Goal: Task Accomplishment & Management: Use online tool/utility

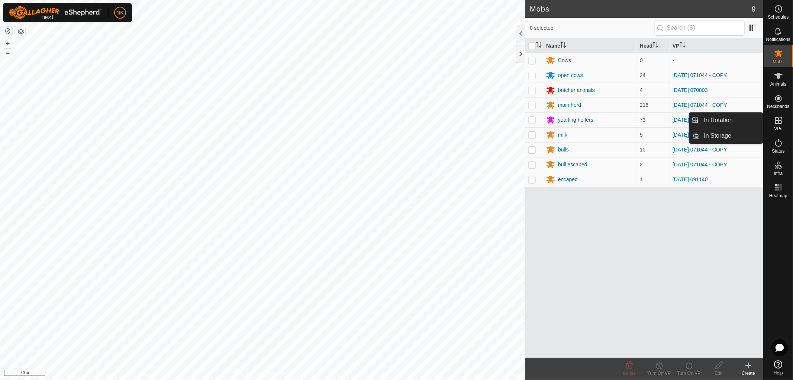
click at [780, 126] on span "VPs" at bounding box center [778, 128] width 8 height 4
click at [715, 118] on link "In Rotation" at bounding box center [732, 120] width 64 height 15
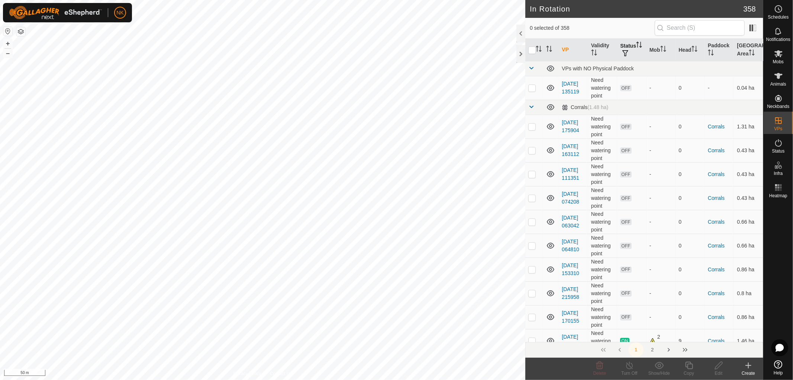
click at [629, 45] on th "Status" at bounding box center [631, 50] width 29 height 23
click at [629, 56] on button "button" at bounding box center [625, 53] width 10 height 7
click at [634, 94] on input "ON" at bounding box center [632, 92] width 7 height 7
checkbox input "true"
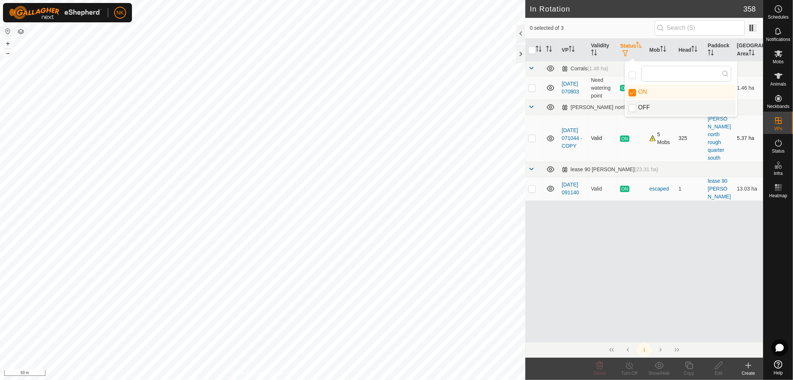
click at [533, 135] on p-checkbox at bounding box center [532, 138] width 7 height 6
checkbox input "true"
click at [688, 365] on icon at bounding box center [689, 365] width 9 height 9
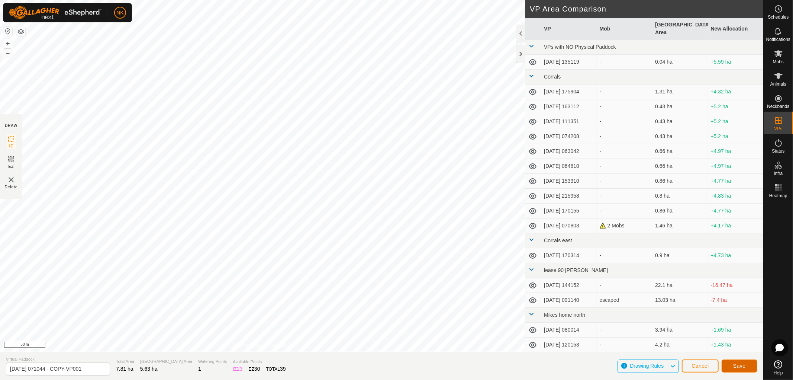
click at [748, 367] on button "Save" at bounding box center [740, 365] width 36 height 13
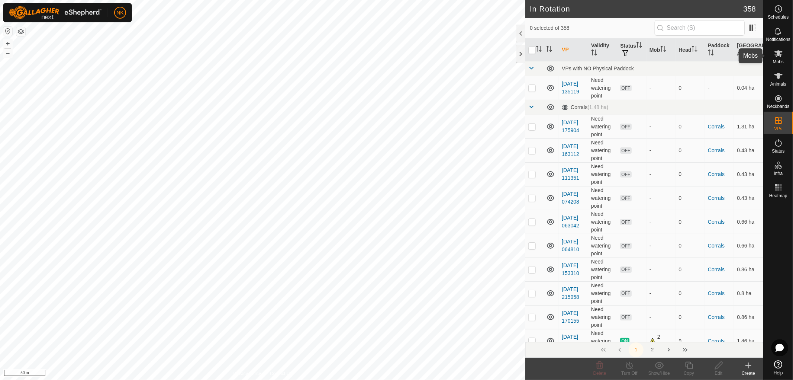
click at [785, 54] on es-mob-svg-icon at bounding box center [778, 54] width 13 height 12
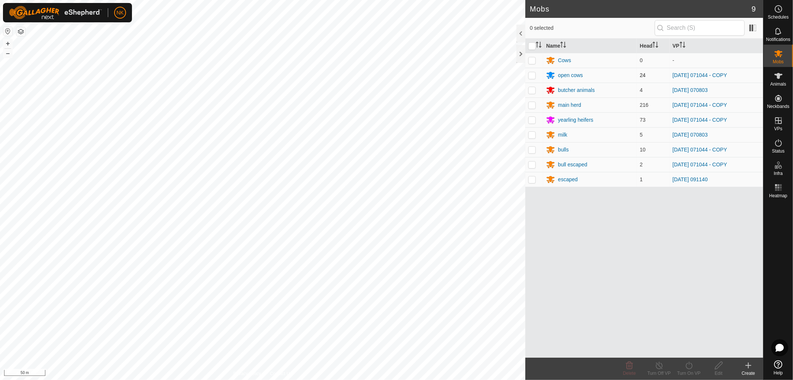
click at [533, 74] on p-checkbox at bounding box center [532, 75] width 7 height 6
checkbox input "true"
click at [534, 102] on p-checkbox at bounding box center [532, 105] width 7 height 6
checkbox input "true"
drag, startPoint x: 533, startPoint y: 117, endPoint x: 532, endPoint y: 125, distance: 8.6
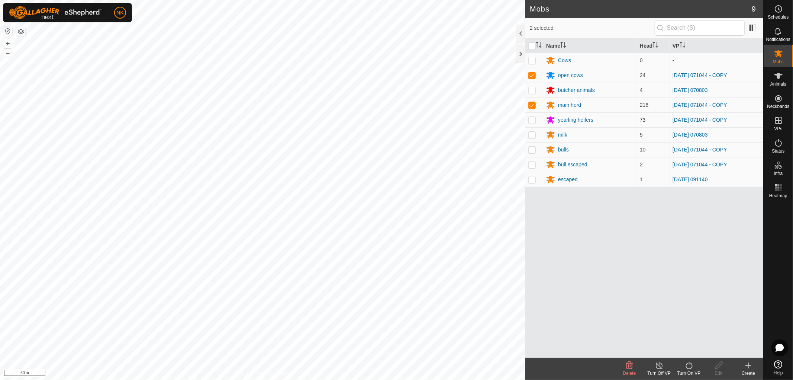
click at [532, 117] on p-checkbox at bounding box center [532, 120] width 7 height 6
checkbox input "true"
click at [532, 131] on td at bounding box center [535, 134] width 18 height 15
click at [532, 136] on p-checkbox at bounding box center [532, 135] width 7 height 6
checkbox input "false"
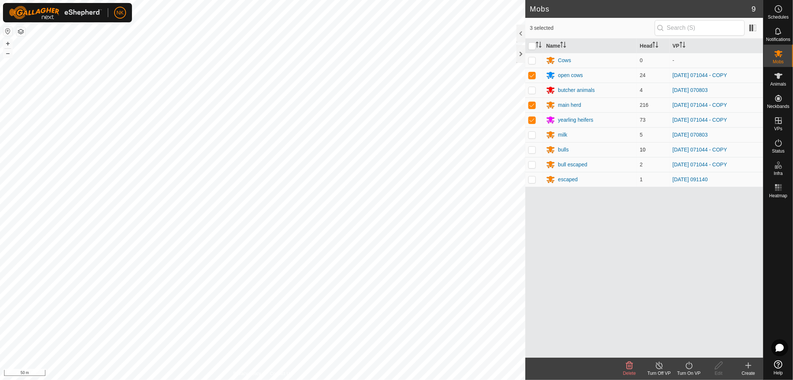
click at [534, 150] on p-checkbox at bounding box center [532, 150] width 7 height 6
checkbox input "true"
click at [533, 163] on p-checkbox at bounding box center [532, 164] width 7 height 6
checkbox input "true"
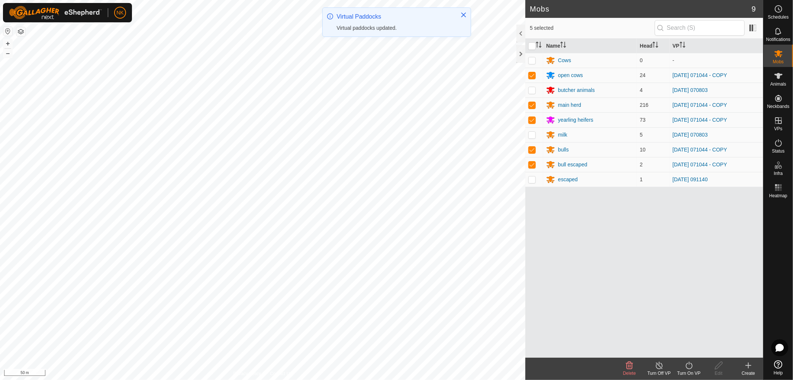
click at [693, 366] on icon at bounding box center [689, 365] width 7 height 7
click at [684, 351] on link "Now" at bounding box center [712, 348] width 74 height 15
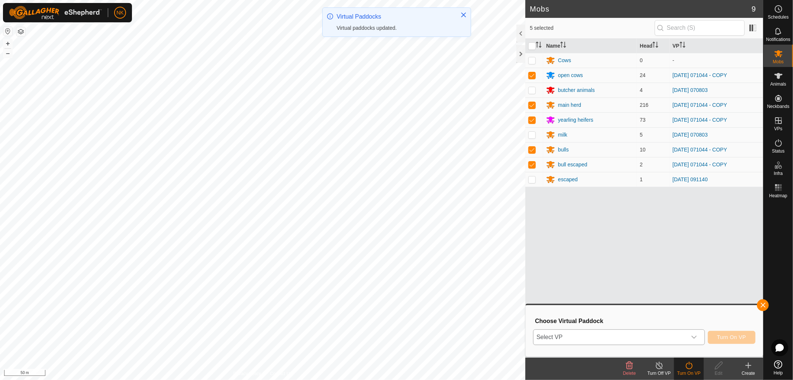
click at [648, 333] on span "Select VP" at bounding box center [610, 337] width 153 height 15
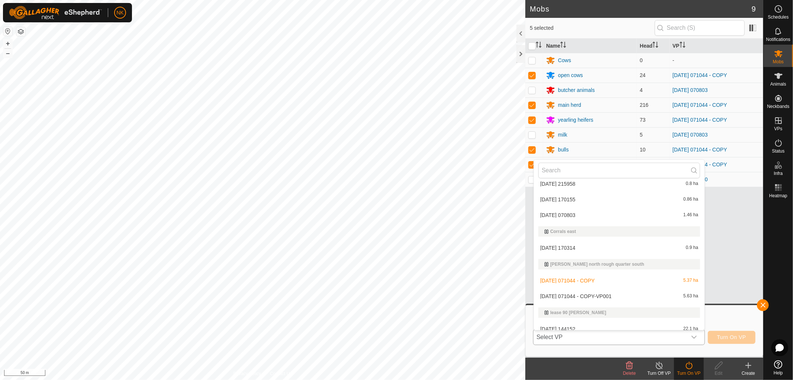
scroll to position [165, 0]
click at [583, 292] on li "[DATE] 071044 - COPY-VP001 5.63 ha" at bounding box center [619, 295] width 171 height 15
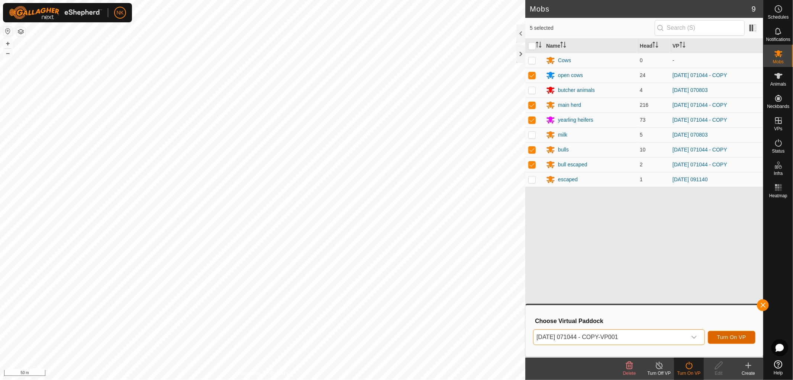
click at [740, 338] on span "Turn On VP" at bounding box center [731, 337] width 29 height 6
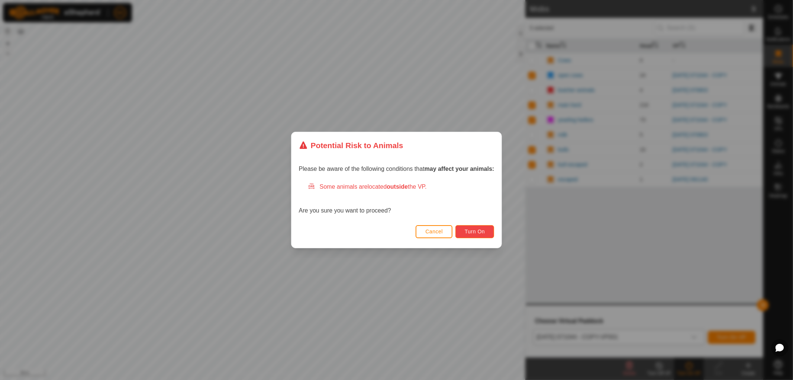
click at [467, 226] on button "Turn On" at bounding box center [475, 231] width 39 height 13
